Goal: Find specific page/section: Find specific page/section

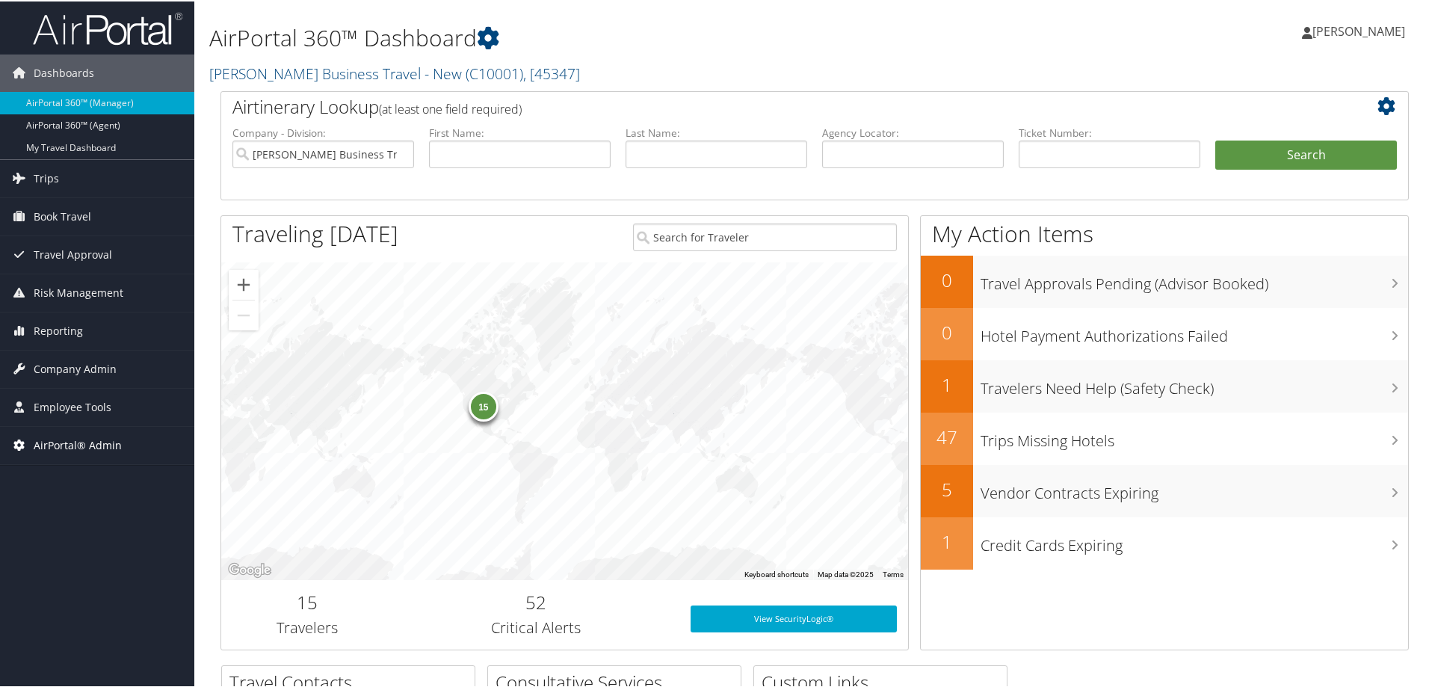
click at [67, 452] on span "AirPortal® Admin" at bounding box center [78, 443] width 88 height 37
click at [59, 415] on span "Employee Tools" at bounding box center [73, 405] width 78 height 37
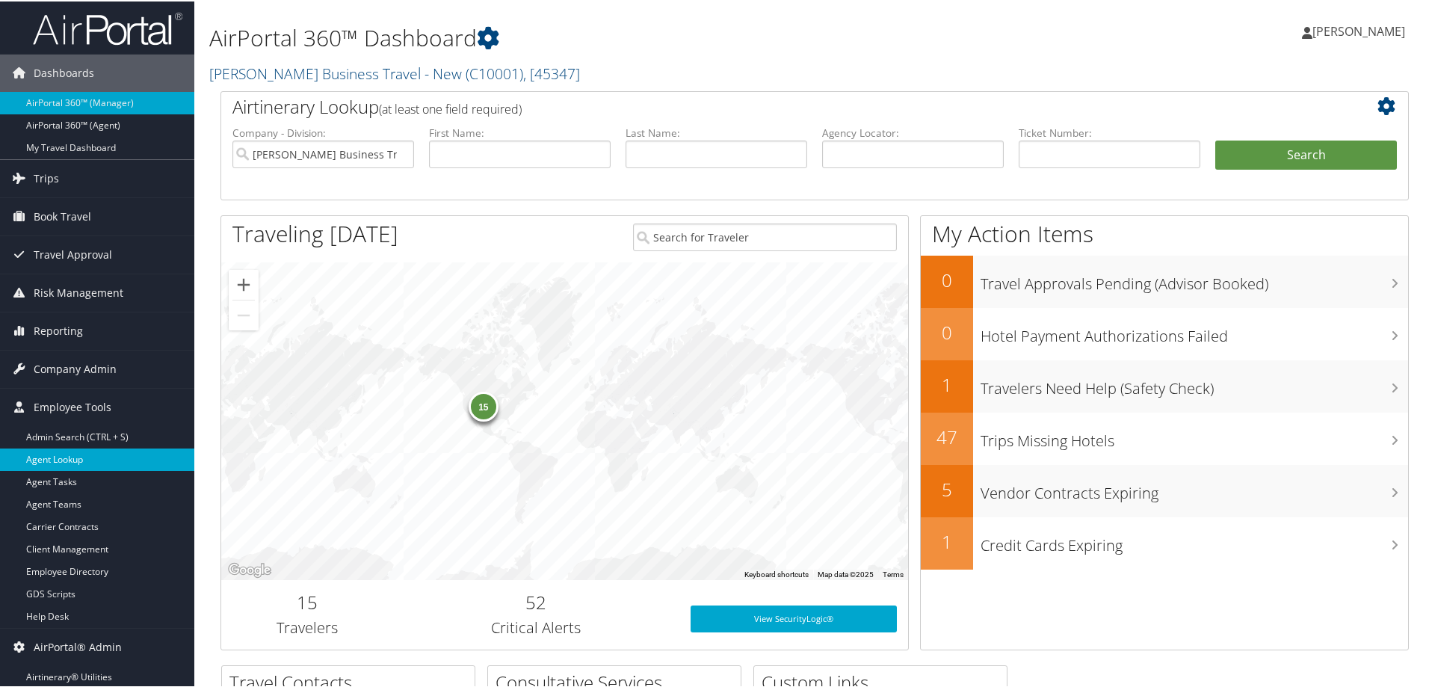
click at [58, 463] on link "Agent Lookup" at bounding box center [97, 458] width 194 height 22
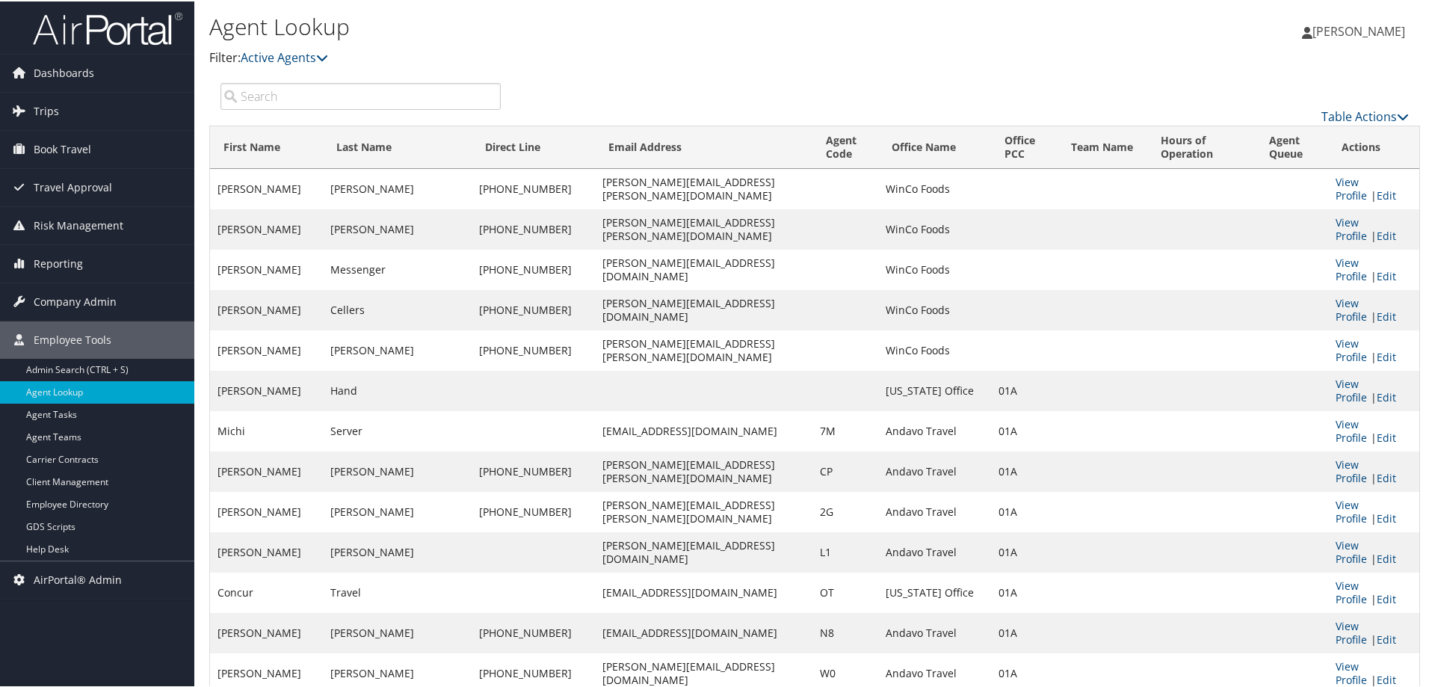
click at [300, 97] on input "search" at bounding box center [360, 94] width 280 height 27
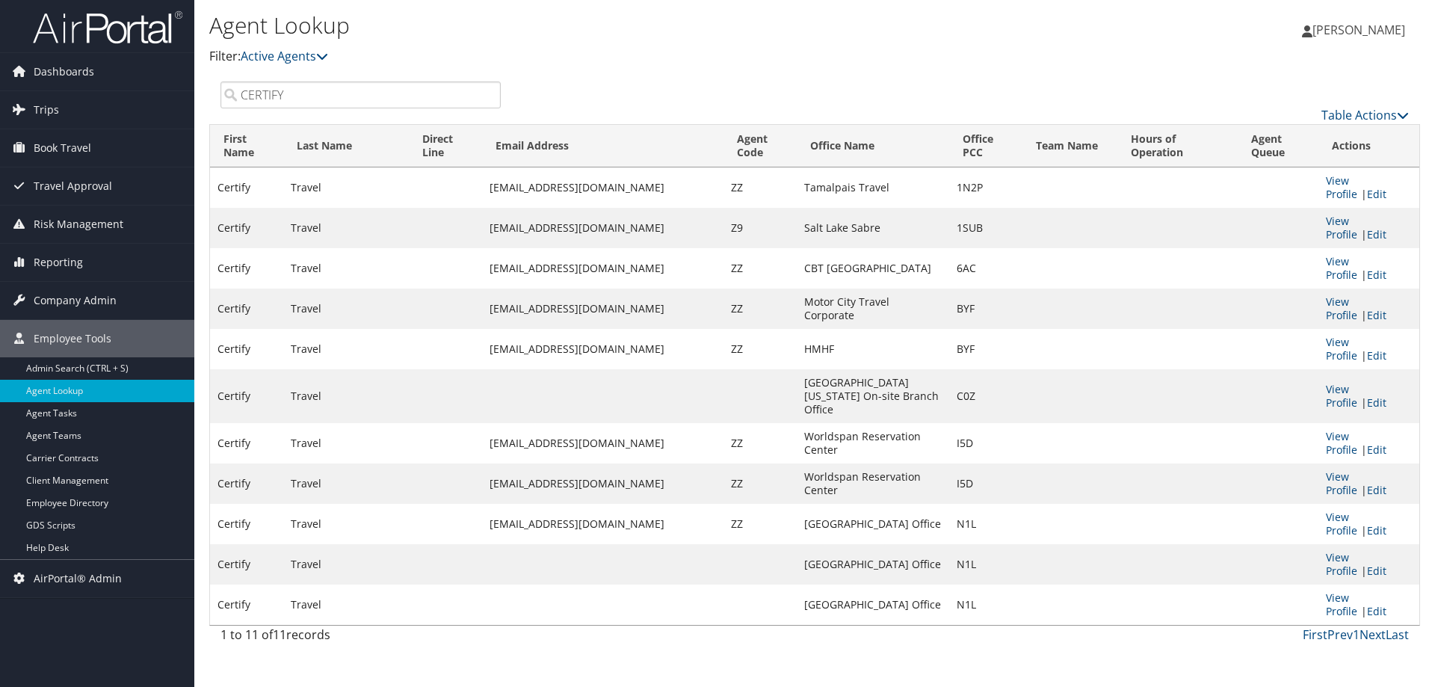
type input "CERTIFY"
